Goal: Task Accomplishment & Management: Manage account settings

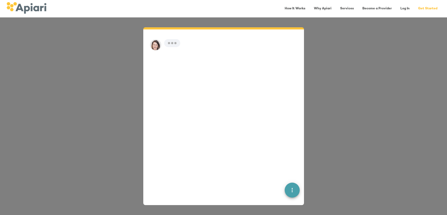
scroll to position [7, 0]
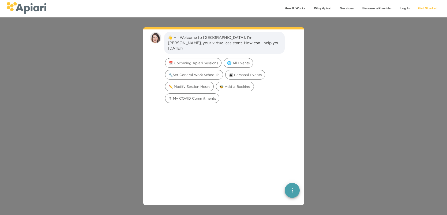
click at [405, 8] on link "Log In" at bounding box center [405, 8] width 16 height 11
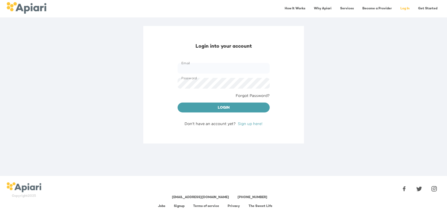
type input "**********"
click at [218, 110] on span "Login" at bounding box center [224, 108] width 84 height 7
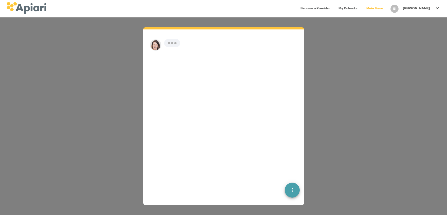
scroll to position [7, 0]
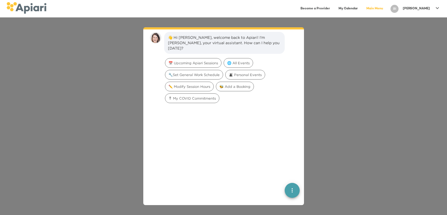
click at [435, 9] on icon at bounding box center [437, 8] width 6 height 6
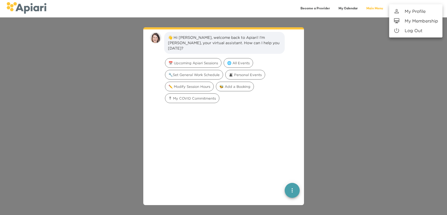
click at [422, 13] on p "My Profile" at bounding box center [415, 11] width 21 height 6
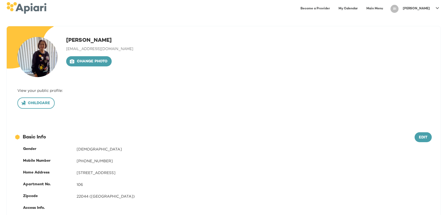
click at [42, 104] on span "Childcare" at bounding box center [36, 103] width 28 height 7
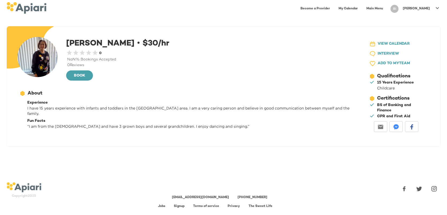
click at [438, 8] on icon at bounding box center [437, 8] width 3 height 2
click at [416, 33] on p "Log Out" at bounding box center [414, 30] width 18 height 6
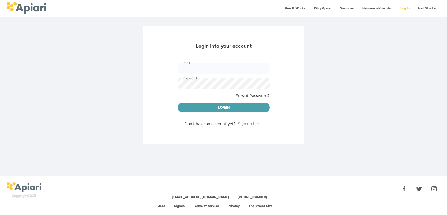
type input "**********"
